Goal: Task Accomplishment & Management: Manage account settings

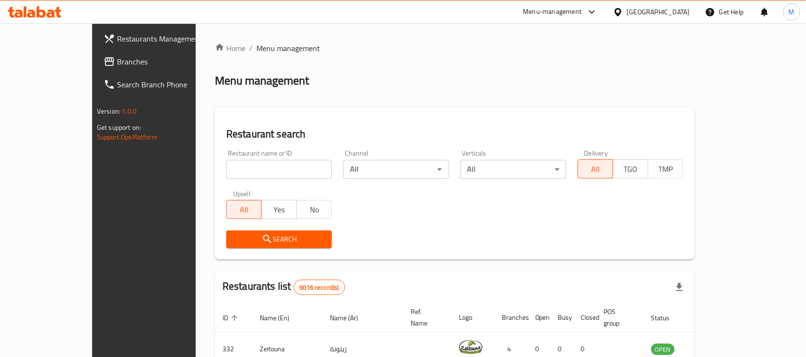
drag, startPoint x: 268, startPoint y: 181, endPoint x: 263, endPoint y: 172, distance: 10.9
click at [267, 181] on div "Restaurant name or ID Restaurant name or ID" at bounding box center [279, 164] width 117 height 41
click at [261, 172] on input "search" at bounding box center [279, 169] width 106 height 19
paste input "Icons Coffee Couture"
type input "Icons Coffee Couture"
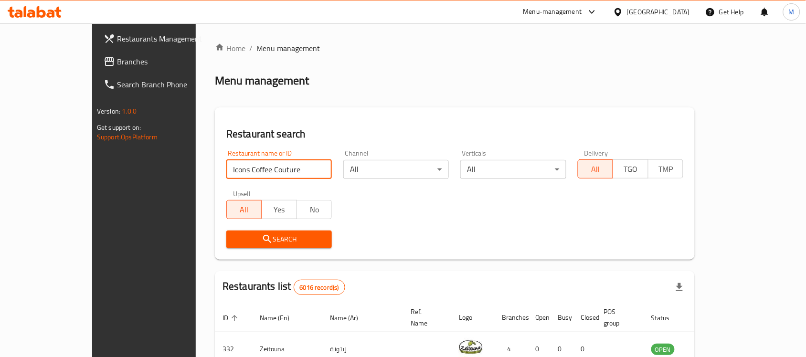
click button "Search" at bounding box center [279, 240] width 106 height 18
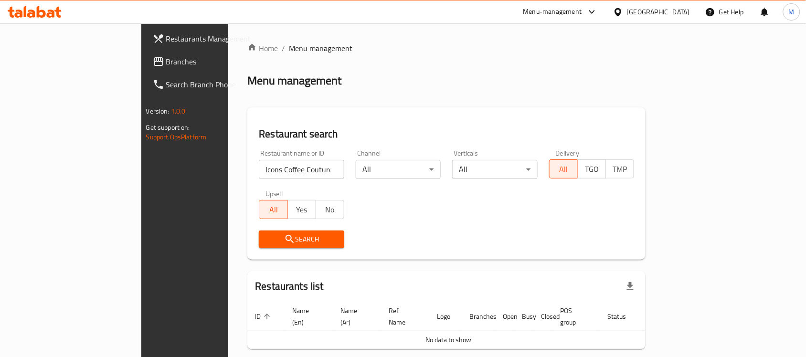
click at [676, 7] on div "[GEOGRAPHIC_DATA]" at bounding box center [658, 12] width 63 height 11
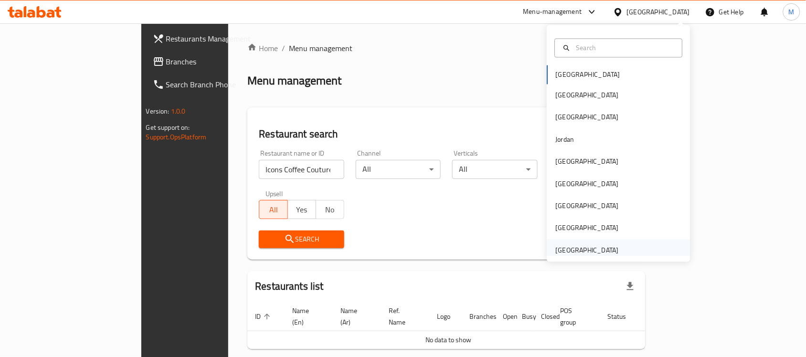
click at [592, 246] on div "[GEOGRAPHIC_DATA]" at bounding box center [587, 250] width 63 height 11
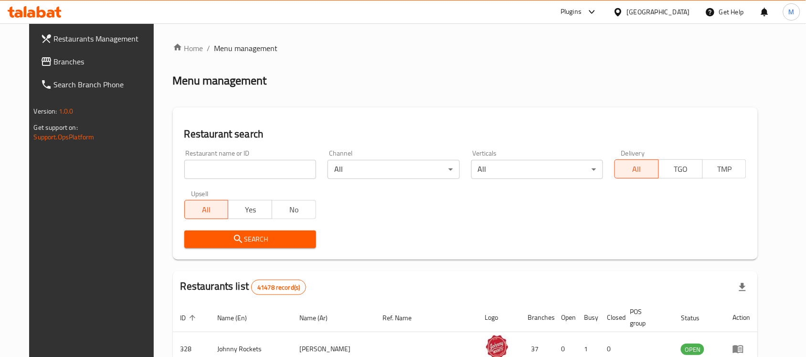
click at [203, 170] on input "search" at bounding box center [250, 169] width 132 height 19
paste input "Icons Coffee Couture"
type input "Icons Coffee Couture"
click button "Search" at bounding box center [250, 240] width 132 height 18
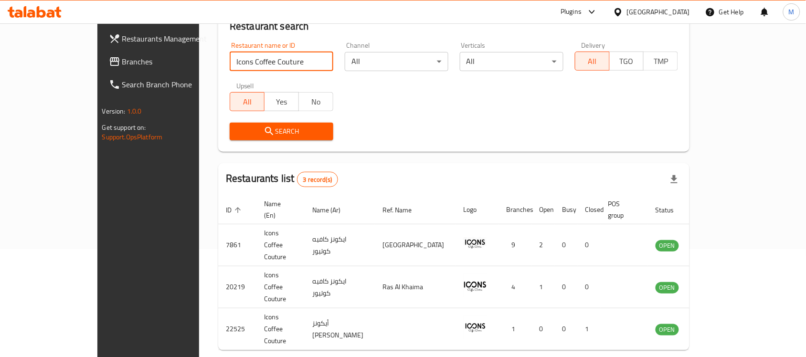
scroll to position [117, 0]
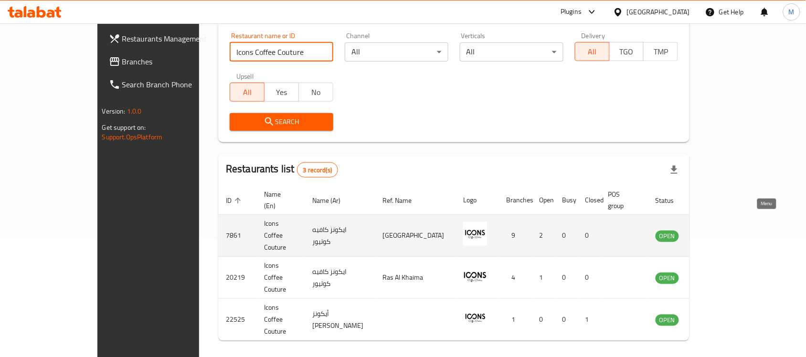
click at [717, 232] on icon "enhanced table" at bounding box center [711, 236] width 11 height 8
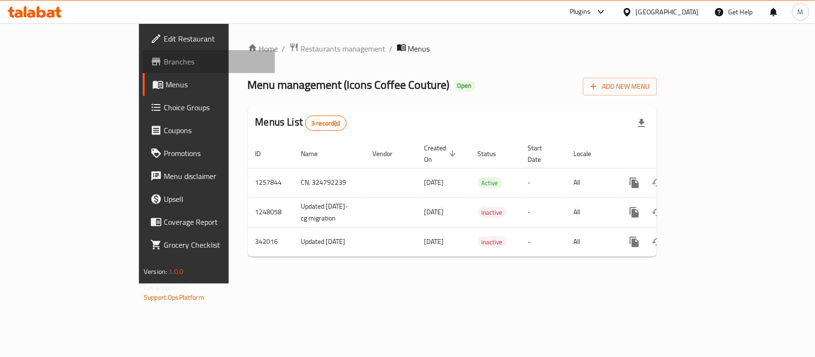
click at [164, 61] on span "Branches" at bounding box center [216, 61] width 104 height 11
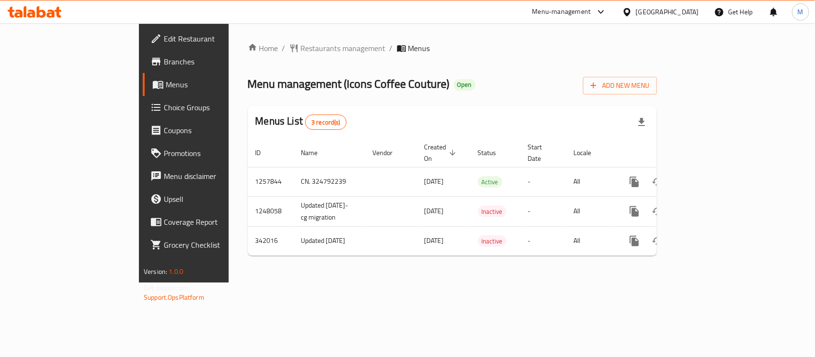
click at [164, 42] on span "Edit Restaurant" at bounding box center [216, 38] width 104 height 11
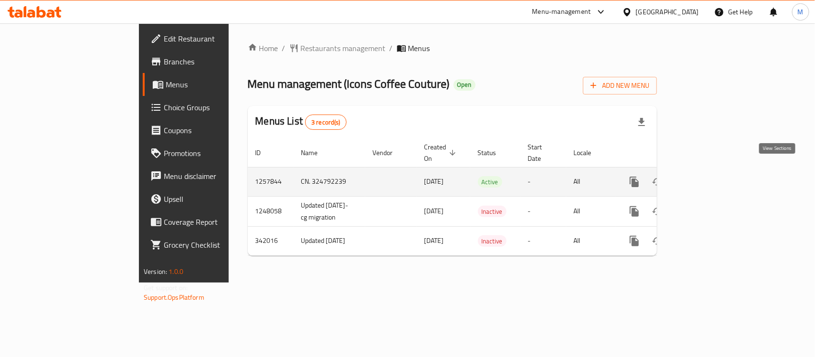
click at [709, 176] on icon "enhanced table" at bounding box center [702, 181] width 11 height 11
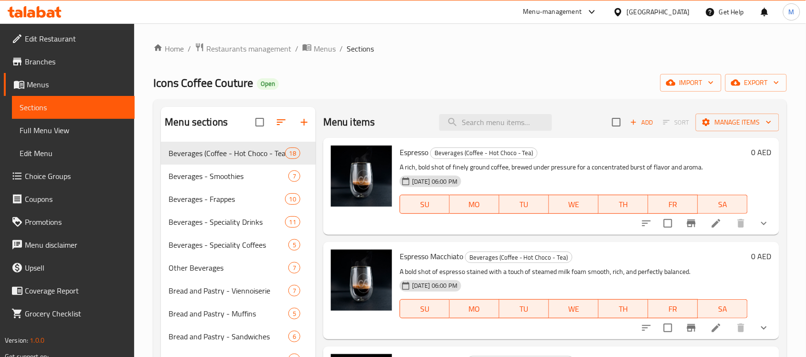
drag, startPoint x: 578, startPoint y: 136, endPoint x: 546, endPoint y: 146, distance: 34.0
click at [570, 141] on div "Menu items Add Sort Manage items Espresso Beverages (Coffee - Hot Choco - Tea) …" at bounding box center [548, 298] width 464 height 382
click at [507, 125] on input "search" at bounding box center [495, 122] width 113 height 17
paste input "Croissant Box"
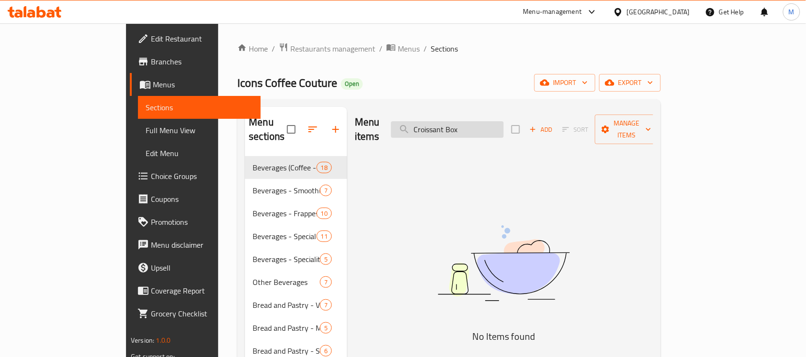
click at [504, 121] on input "Croissant Box" at bounding box center [447, 129] width 113 height 17
paste input "Lunch"
click at [473, 133] on div "Menu items Lunch Box Add Sort Manage items" at bounding box center [504, 129] width 298 height 45
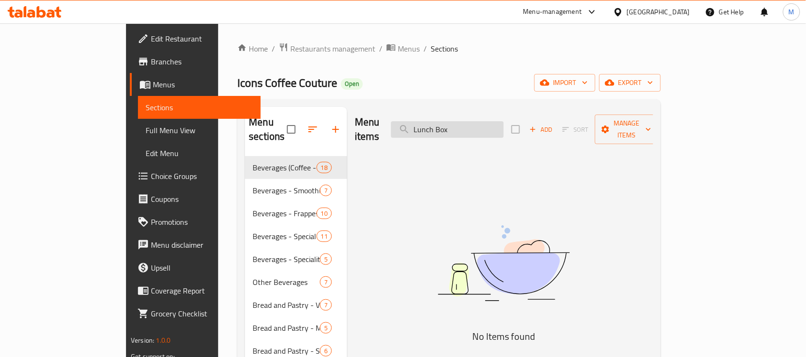
click at [480, 127] on input "Lunch Box" at bounding box center [447, 129] width 113 height 17
paste input "Single Espresso"
click at [474, 121] on input "Single Espresso" at bounding box center [447, 129] width 113 height 17
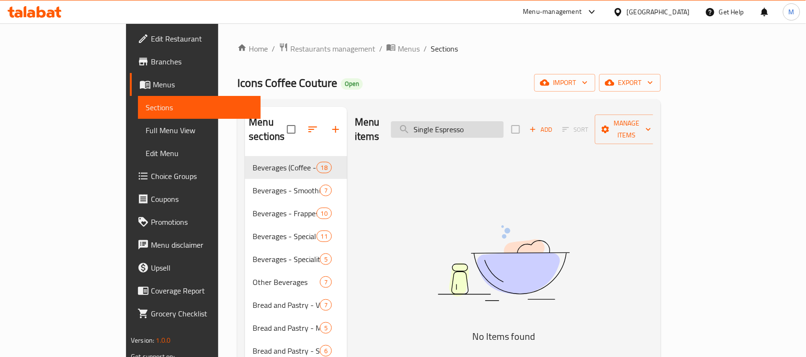
click at [474, 121] on input "Single Espresso" at bounding box center [447, 129] width 113 height 17
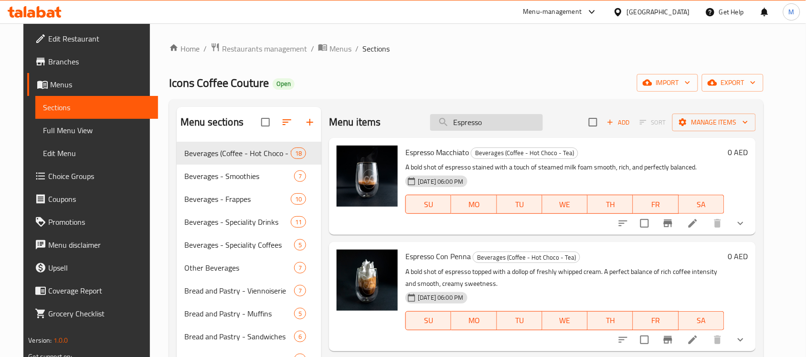
click at [510, 127] on input "Espresso" at bounding box center [486, 122] width 113 height 17
paste input "Hot Choco"
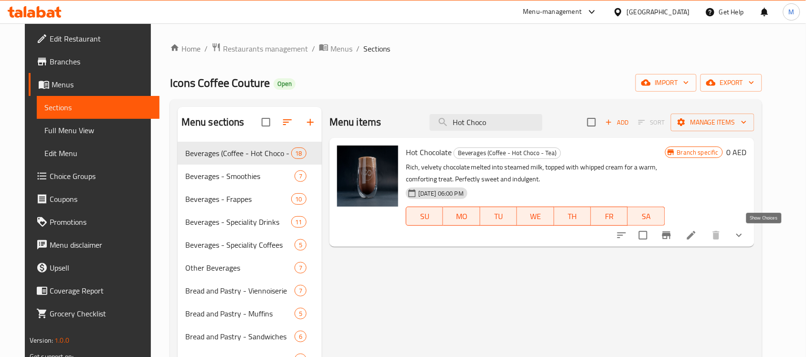
type input "Hot Choco"
click at [745, 238] on icon "show more" at bounding box center [738, 235] width 11 height 11
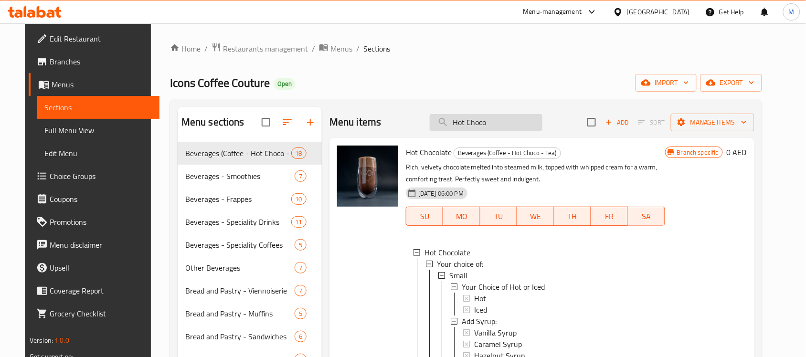
click at [490, 123] on input "Hot Choco" at bounding box center [486, 122] width 113 height 17
paste input "Single Espress"
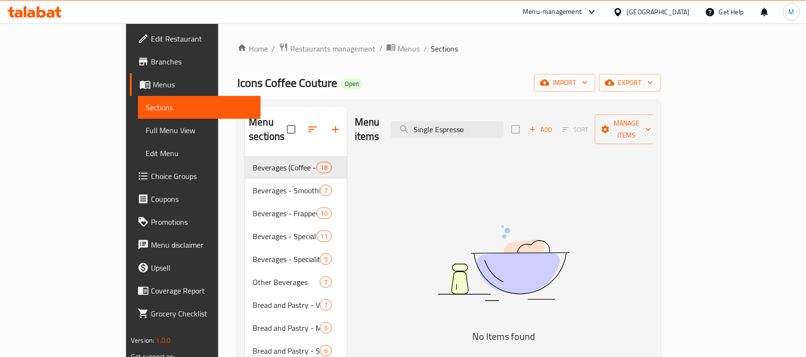
drag, startPoint x: 481, startPoint y: 125, endPoint x: 452, endPoint y: 131, distance: 29.9
click at [452, 131] on div "Menu items Single Espresso Add Sort Manage items" at bounding box center [504, 129] width 298 height 45
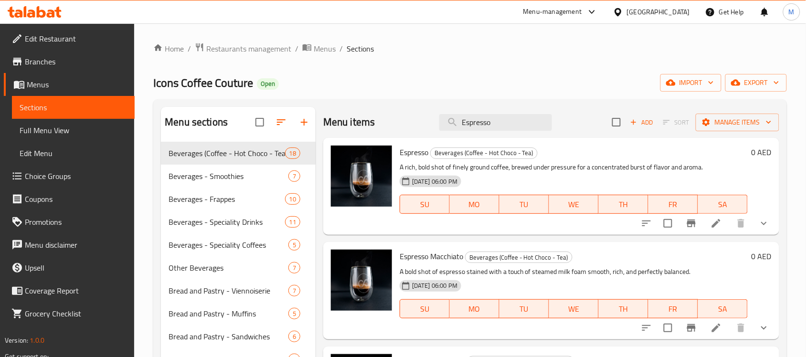
type input "Espresso"
drag, startPoint x: 748, startPoint y: 234, endPoint x: 768, endPoint y: 216, distance: 27.0
click at [751, 230] on div at bounding box center [705, 223] width 140 height 23
click at [761, 224] on icon "show more" at bounding box center [764, 223] width 6 height 3
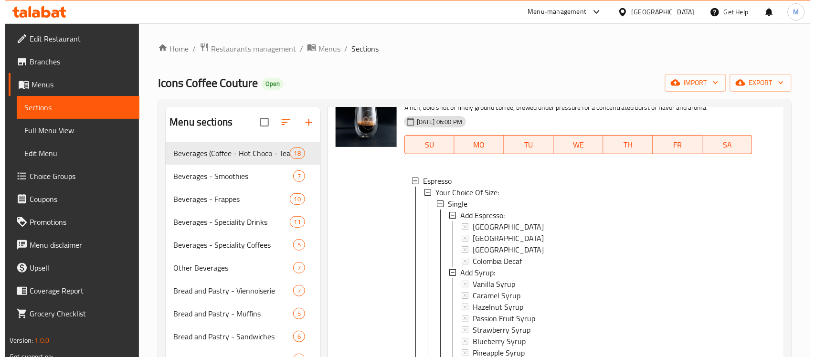
scroll to position [0, 0]
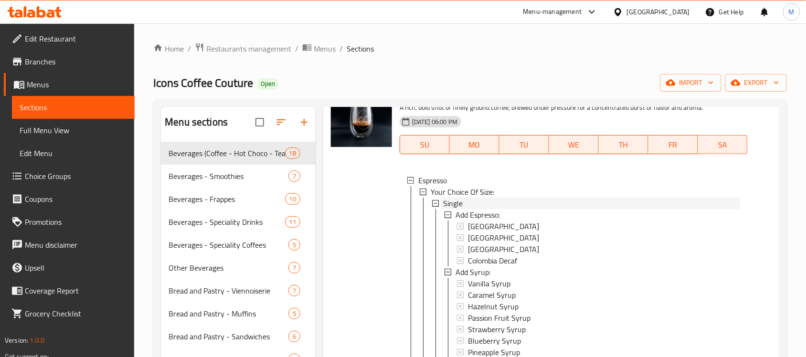
click at [465, 206] on div "Single" at bounding box center [591, 203] width 297 height 11
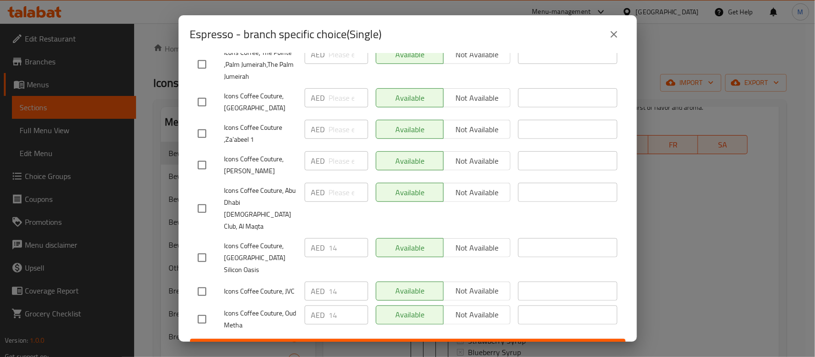
scroll to position [223, 0]
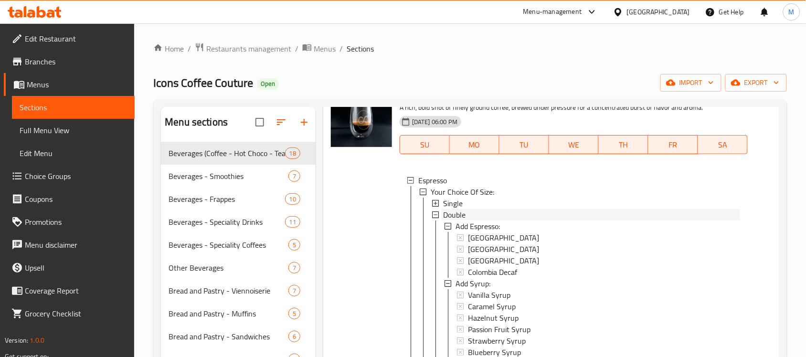
click at [461, 216] on span "Double" at bounding box center [454, 214] width 22 height 11
